Goal: Task Accomplishment & Management: Use online tool/utility

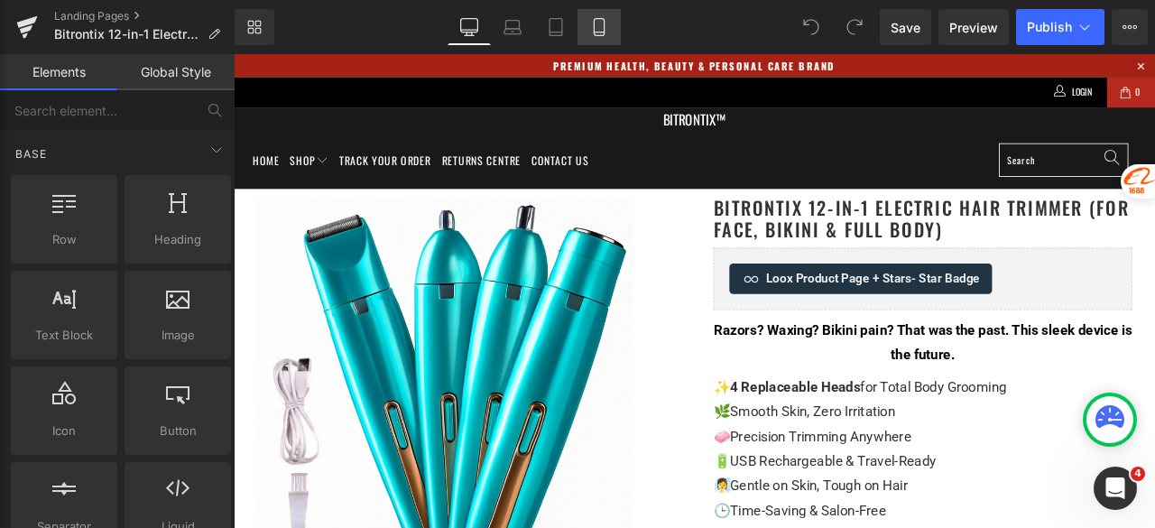
click at [604, 34] on icon at bounding box center [599, 27] width 10 height 17
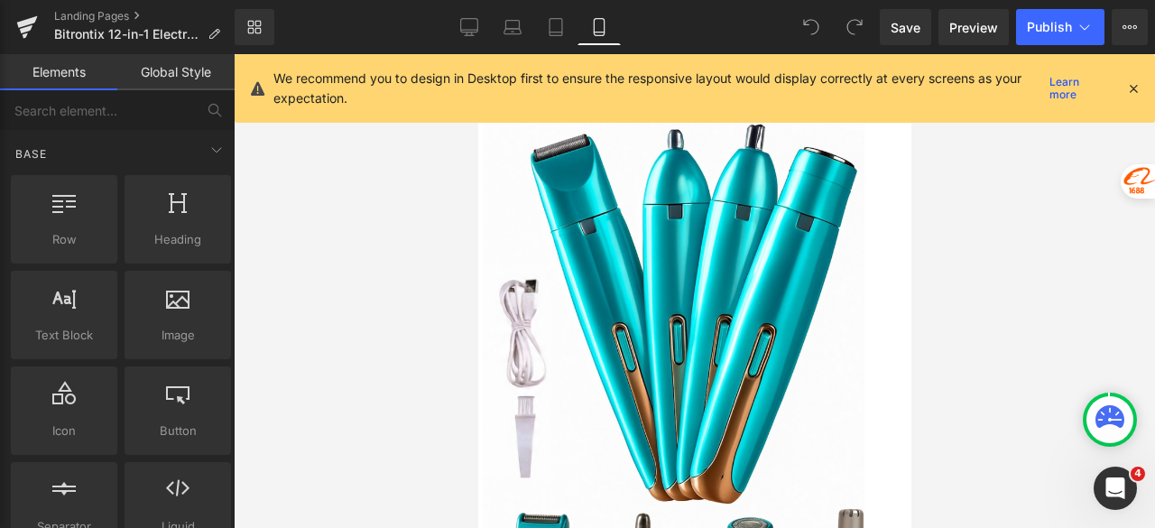
click at [1134, 86] on icon at bounding box center [1133, 88] width 16 height 16
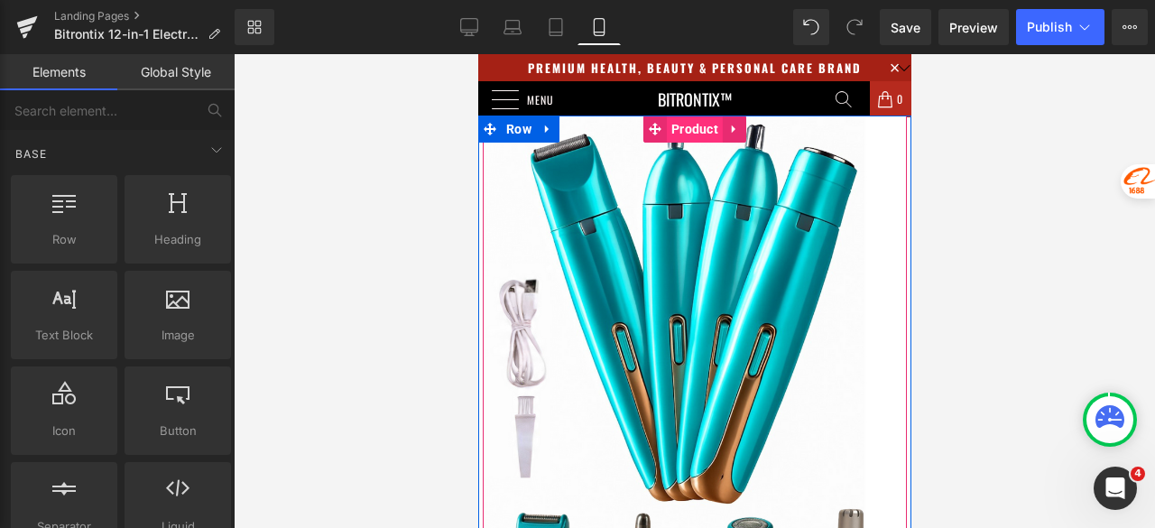
click at [680, 131] on span "Product" at bounding box center [694, 128] width 56 height 27
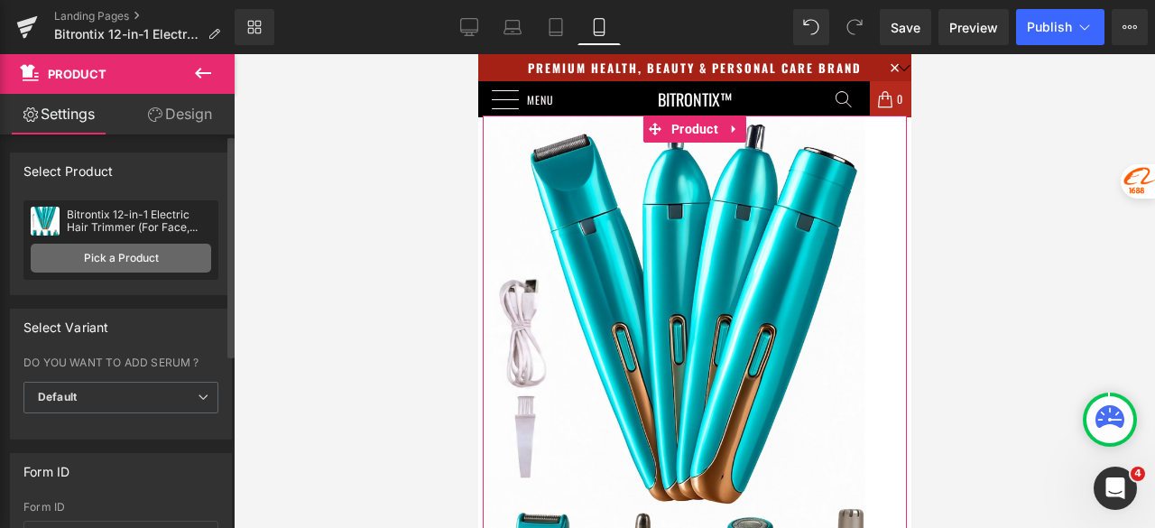
click at [129, 254] on link "Pick a Product" at bounding box center [121, 258] width 180 height 29
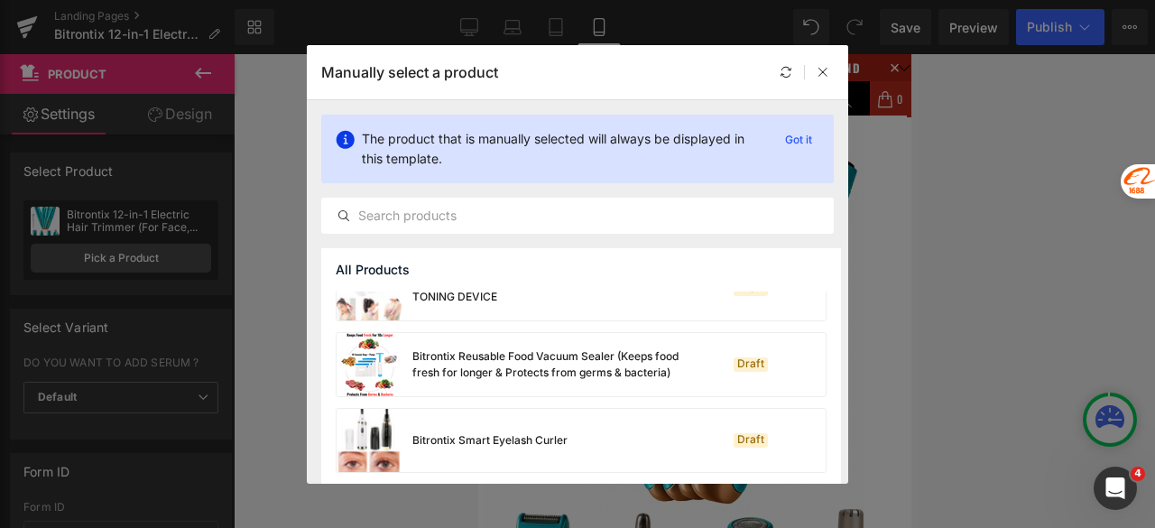
scroll to position [1855, 0]
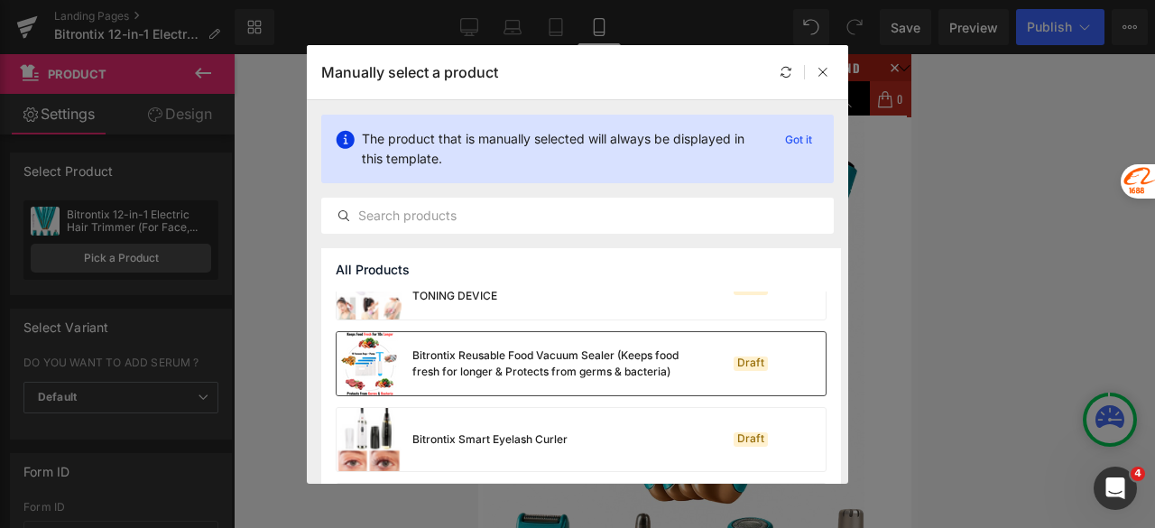
click at [566, 370] on div "Bitrontix Reusable Food Vacuum Sealer (Keeps food fresh for longer & Protects f…" at bounding box center [547, 363] width 271 height 32
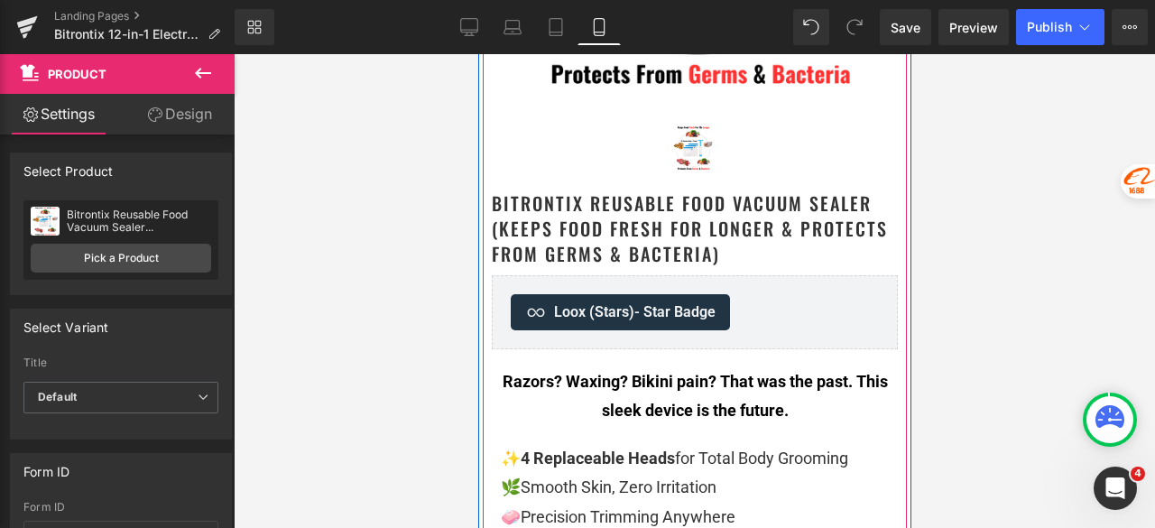
scroll to position [451, 0]
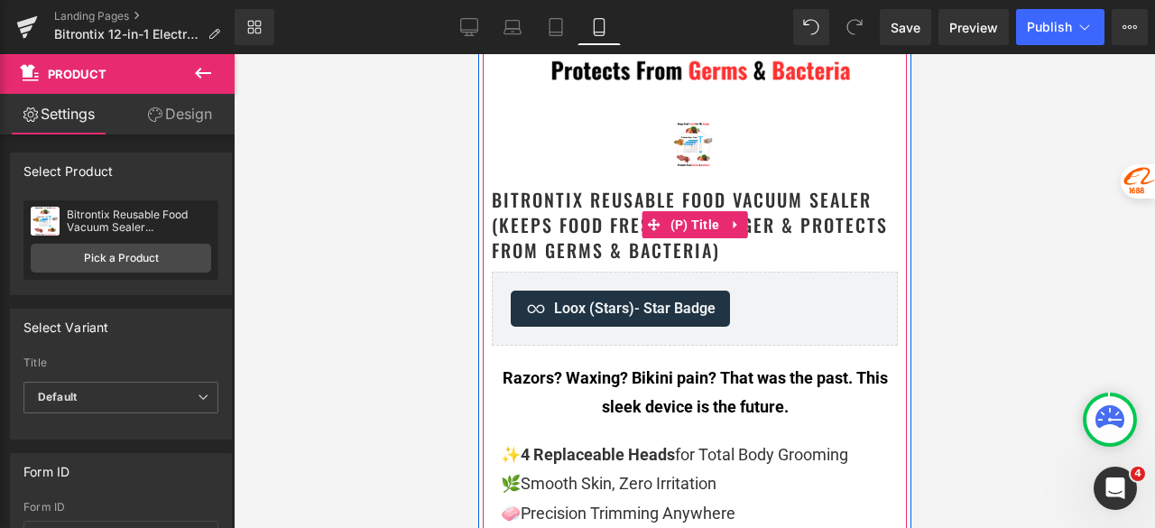
click at [740, 243] on span "Bitrontix Reusable Food Vacuum Sealer (Keeps food fresh for longer & Protects f…" at bounding box center [694, 225] width 406 height 76
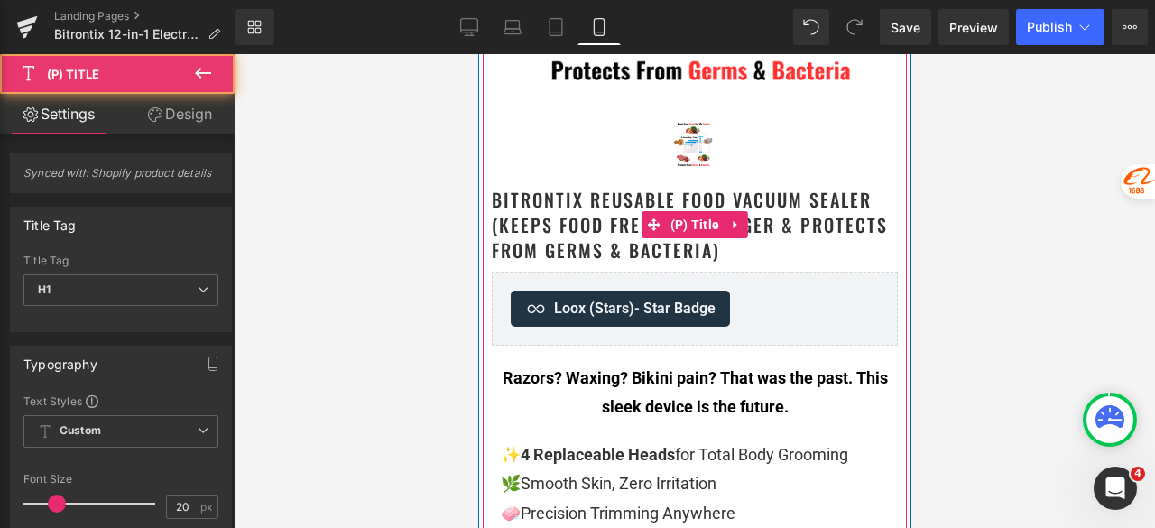
click at [577, 243] on span "Bitrontix Reusable Food Vacuum Sealer (Keeps food fresh for longer & Protects f…" at bounding box center [694, 225] width 406 height 76
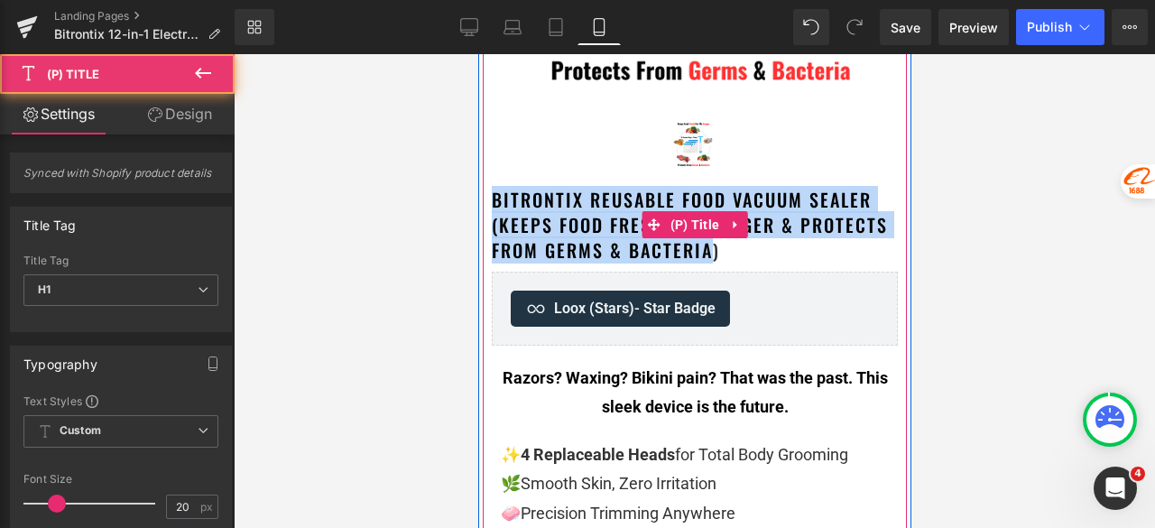
drag, startPoint x: 485, startPoint y: 191, endPoint x: 698, endPoint y: 239, distance: 218.2
click at [698, 239] on span "Bitrontix Reusable Food Vacuum Sealer (Keeps food fresh for longer & Protects f…" at bounding box center [694, 225] width 406 height 76
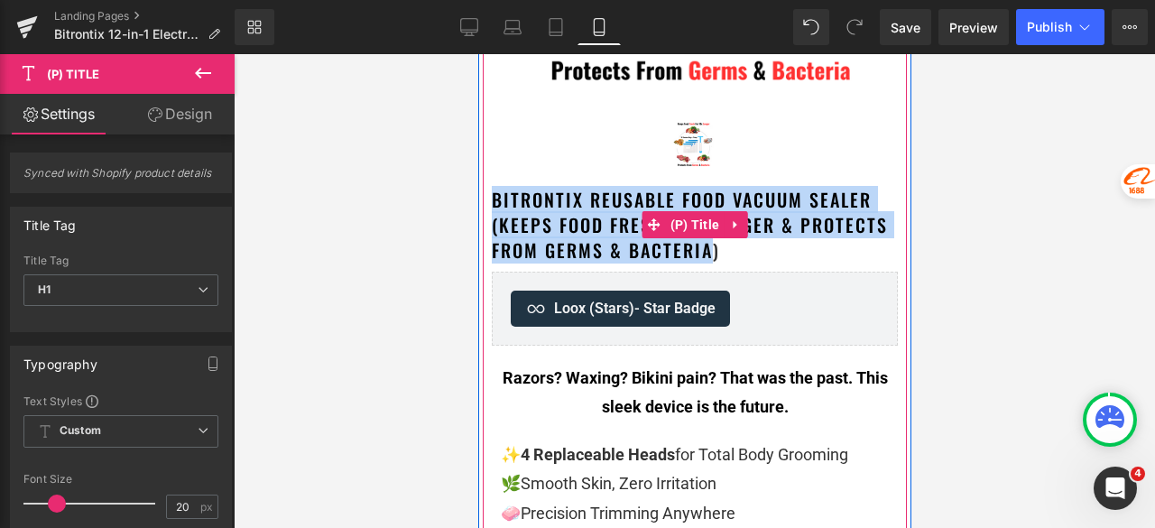
drag, startPoint x: 698, startPoint y: 239, endPoint x: 484, endPoint y: 201, distance: 218.0
click at [491, 201] on span "Bitrontix Reusable Food Vacuum Sealer (Keeps food fresh for longer & Protects f…" at bounding box center [694, 225] width 406 height 76
copy span "Bitrontix Reusable Food Vacuum Sealer (Keeps food fresh for longer & Protects f…"
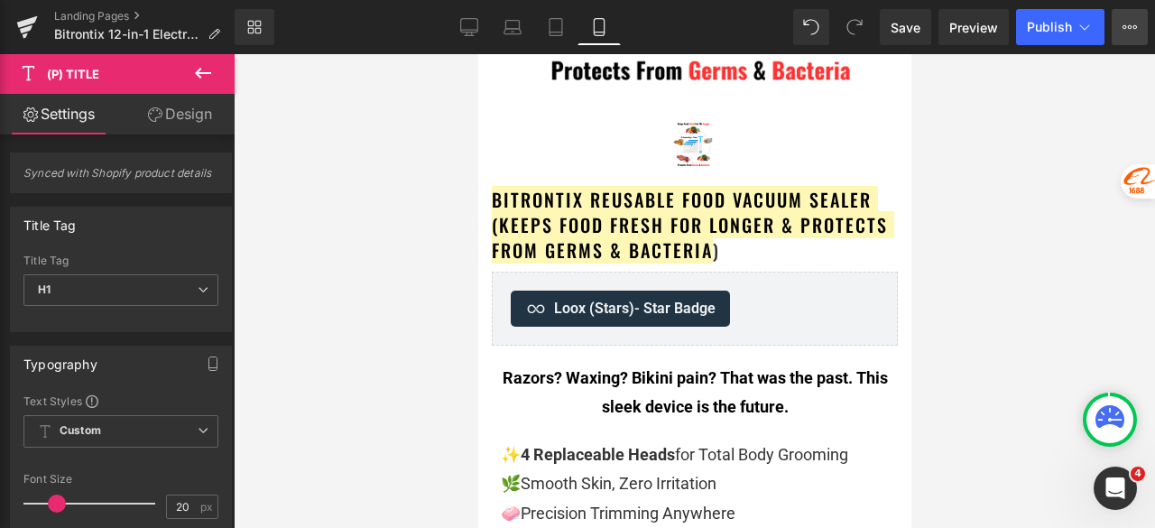
click at [1144, 26] on button "View Live Page View with current Template Save Template to Library Schedule Pub…" at bounding box center [1130, 27] width 36 height 36
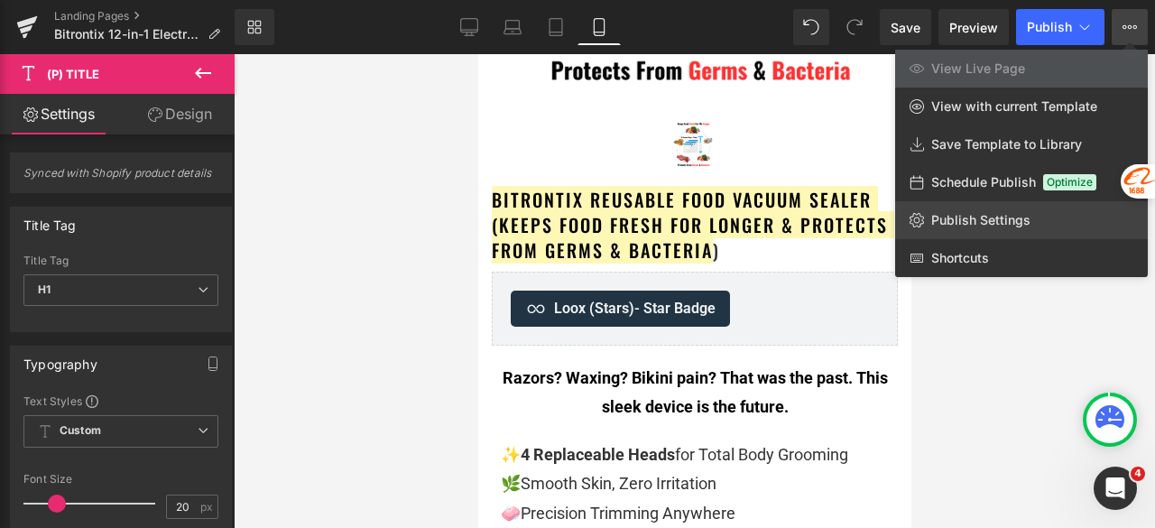
click at [1014, 223] on span "Publish Settings" at bounding box center [980, 220] width 99 height 16
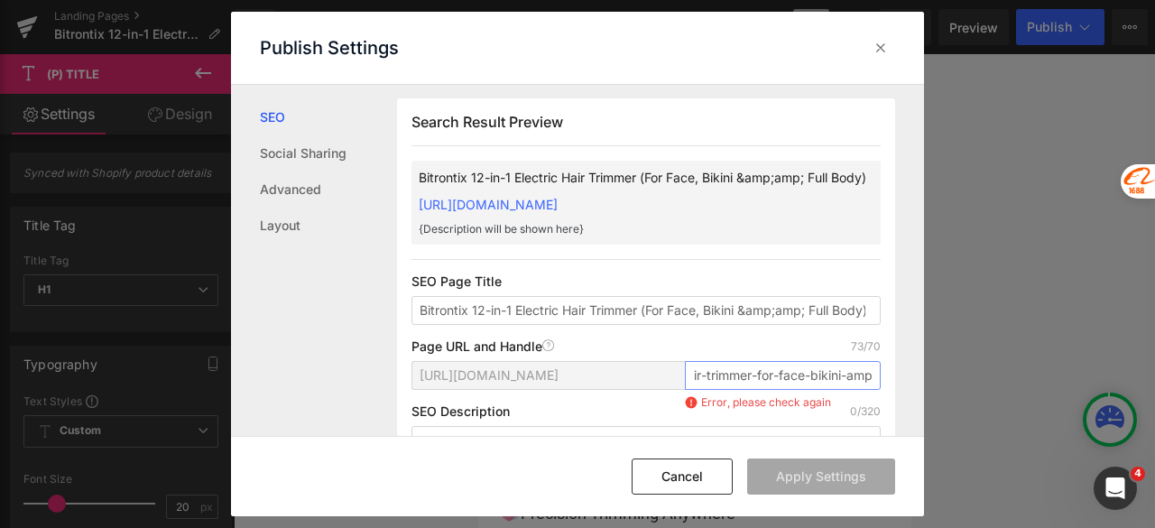
scroll to position [0, 263]
drag, startPoint x: 687, startPoint y: 416, endPoint x: 911, endPoint y: 418, distance: 223.8
click at [911, 418] on div "Search Result Preview Bitrontix 12-in-1 Electric Hair Trimmer (For Face, Bikini…" at bounding box center [660, 261] width 527 height 352
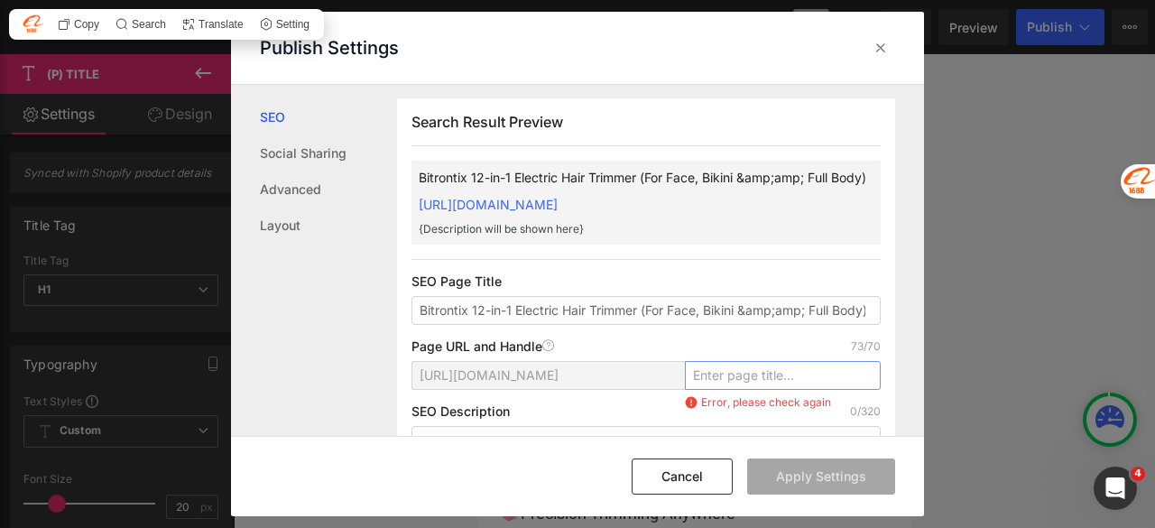
scroll to position [0, 0]
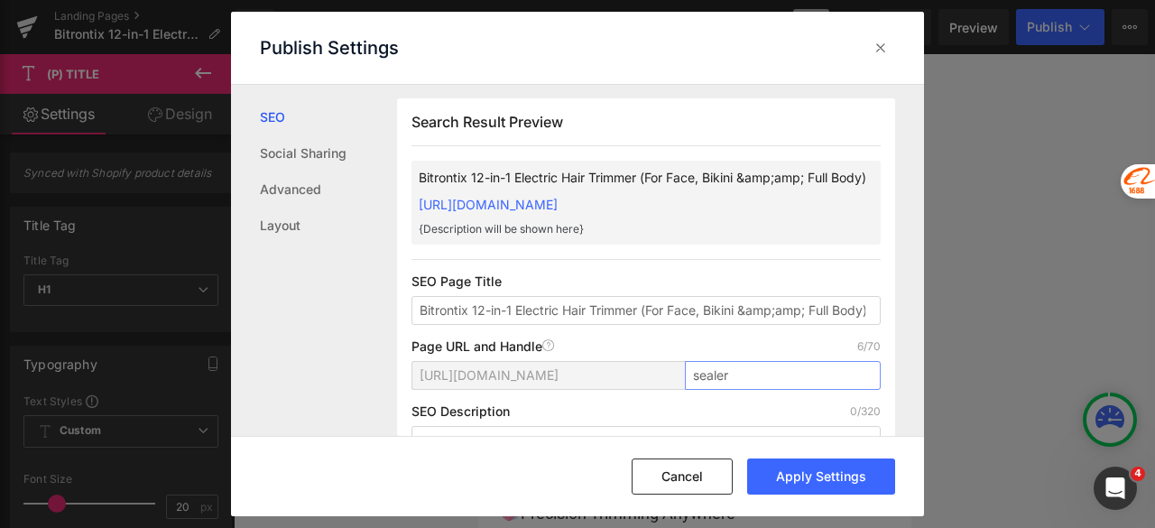
type input "sealer"
click at [776, 390] on input "sealer" at bounding box center [783, 375] width 196 height 29
click at [790, 468] on button "Apply Settings" at bounding box center [821, 476] width 148 height 36
click at [872, 53] on icon at bounding box center [881, 48] width 18 height 18
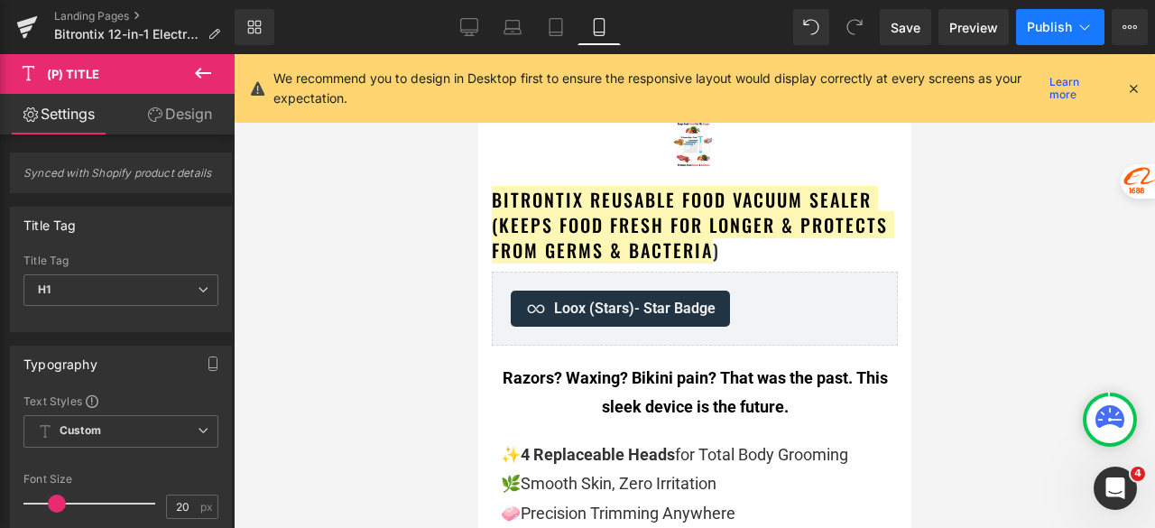
click at [1047, 38] on button "Publish" at bounding box center [1060, 27] width 88 height 36
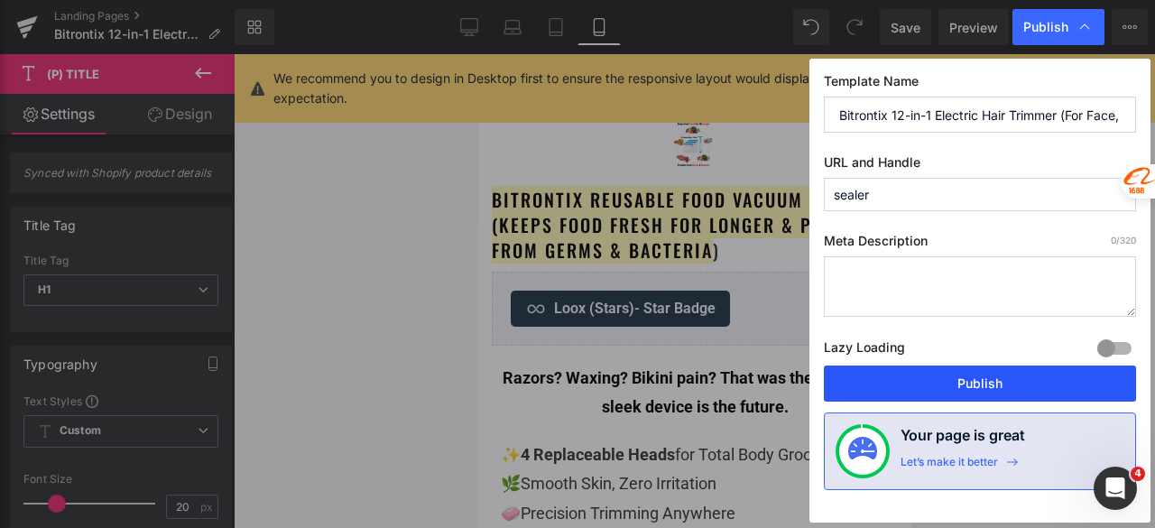
click at [987, 374] on button "Publish" at bounding box center [980, 383] width 312 height 36
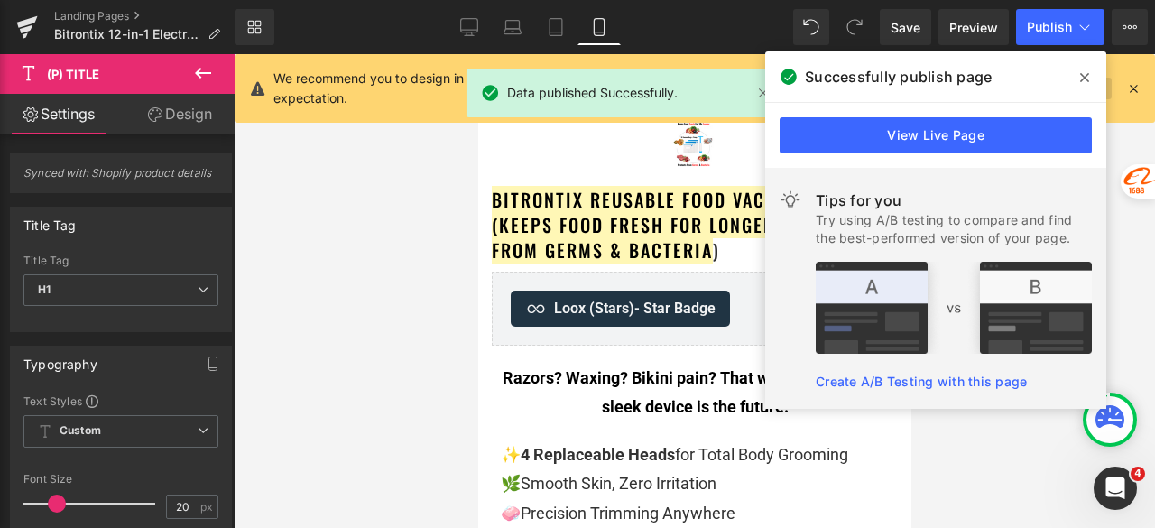
click at [1082, 73] on icon at bounding box center [1084, 77] width 9 height 14
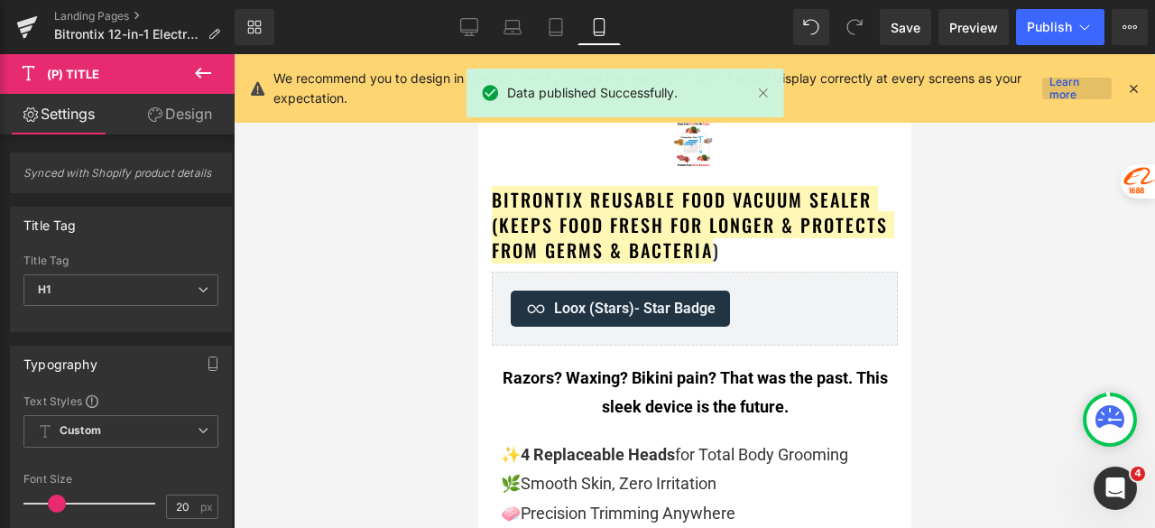
click at [1086, 79] on link "Learn more" at bounding box center [1076, 89] width 69 height 22
